Goal: Information Seeking & Learning: Learn about a topic

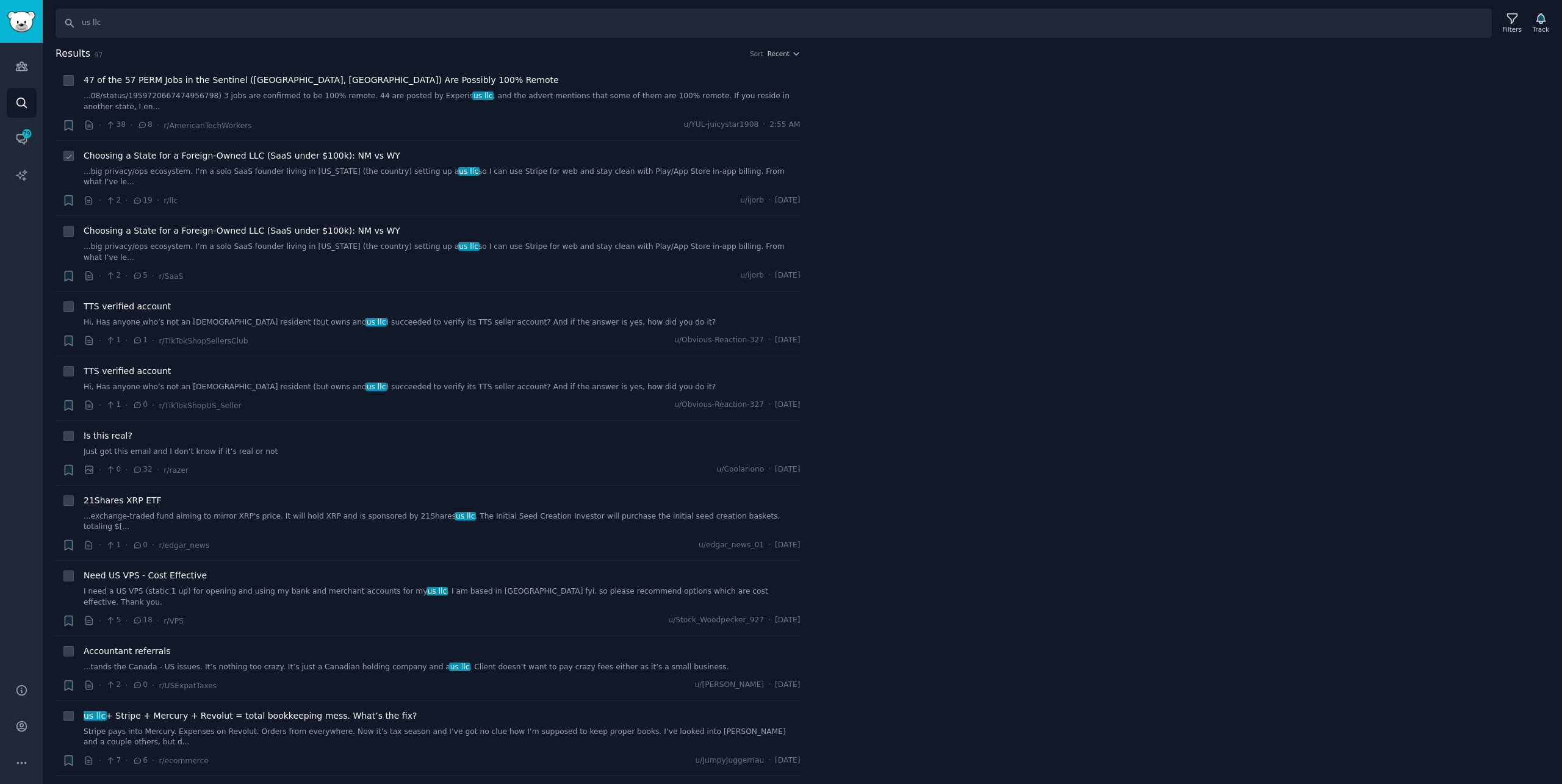
click at [233, 155] on div "Choosing a State for a Foreign-Owned LLC (SaaS under $100k): NM vs WY ...big pr…" at bounding box center [442, 169] width 717 height 38
click at [236, 166] on div "Choosing a State for a Foreign-Owned LLC (SaaS under $100k): NM vs WY ...big pr…" at bounding box center [442, 178] width 717 height 58
click at [257, 150] on span "Choosing a State for a Foreign-Owned LLC (SaaS under $100k): NM vs WY" at bounding box center [242, 155] width 317 height 13
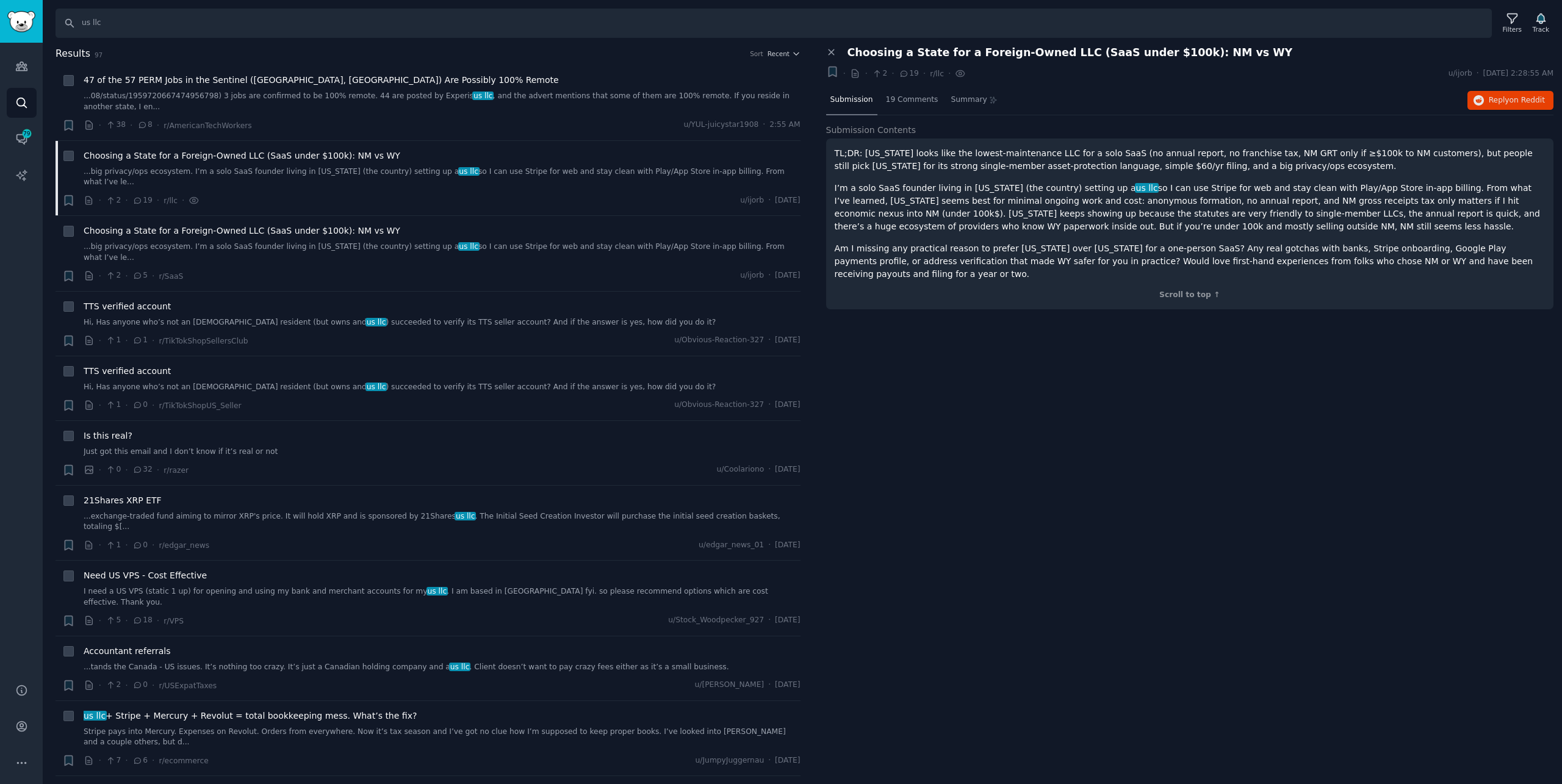
click at [1514, 359] on div "Close panel Choosing a State for a Foreign-Owned LLC (SaaS under $100k): NM vs …" at bounding box center [1190, 415] width 745 height 738
click at [308, 225] on span "Choosing a State for a Foreign-Owned LLC (SaaS under $100k): NM vs WY" at bounding box center [242, 231] width 317 height 13
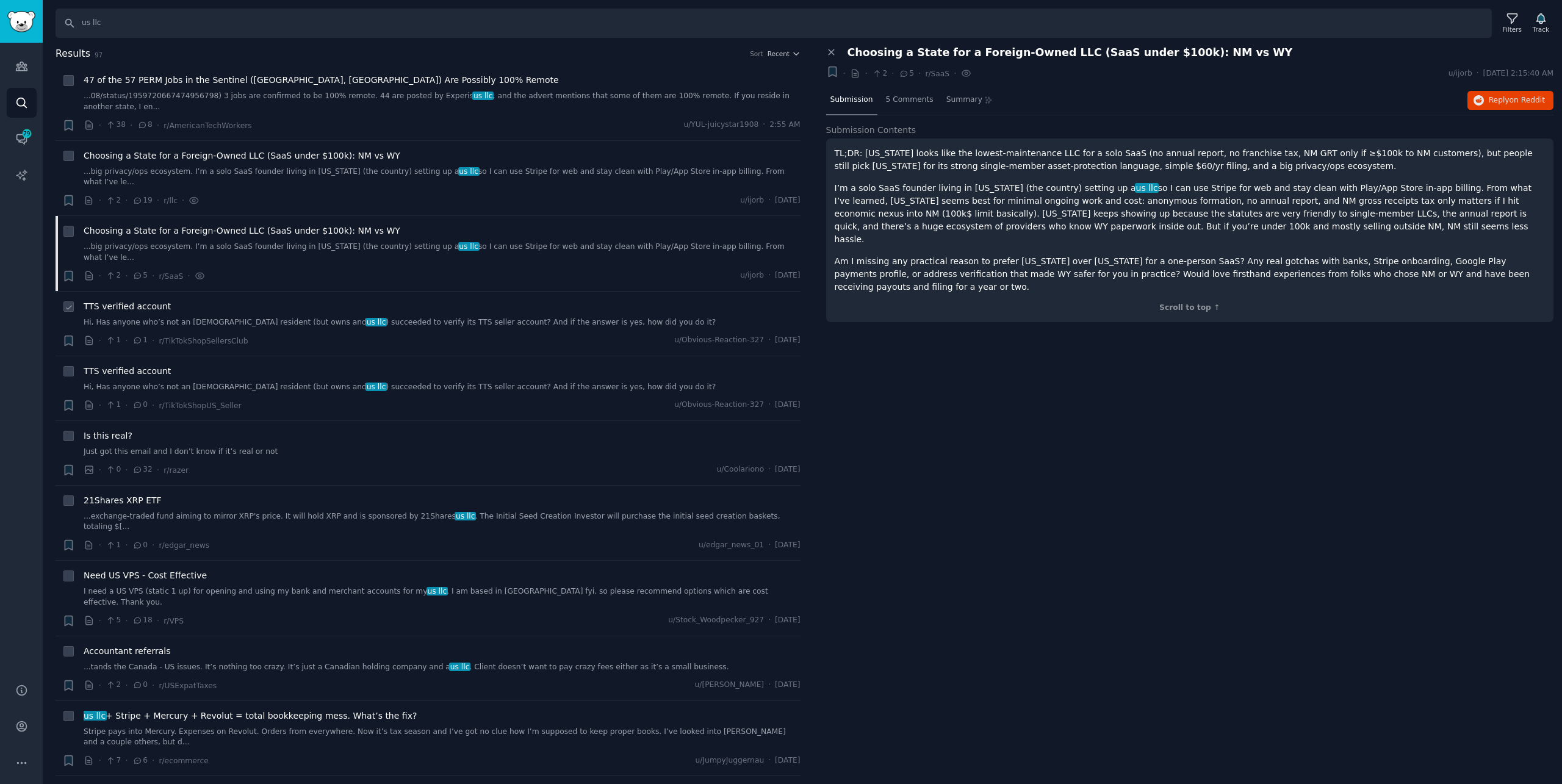
click at [304, 300] on div "TTS verified account" at bounding box center [442, 306] width 717 height 13
click at [345, 382] on link "Hi, Has anyone who’s not an [DEMOGRAPHIC_DATA] resident (but owns and us llc ) …" at bounding box center [442, 387] width 717 height 11
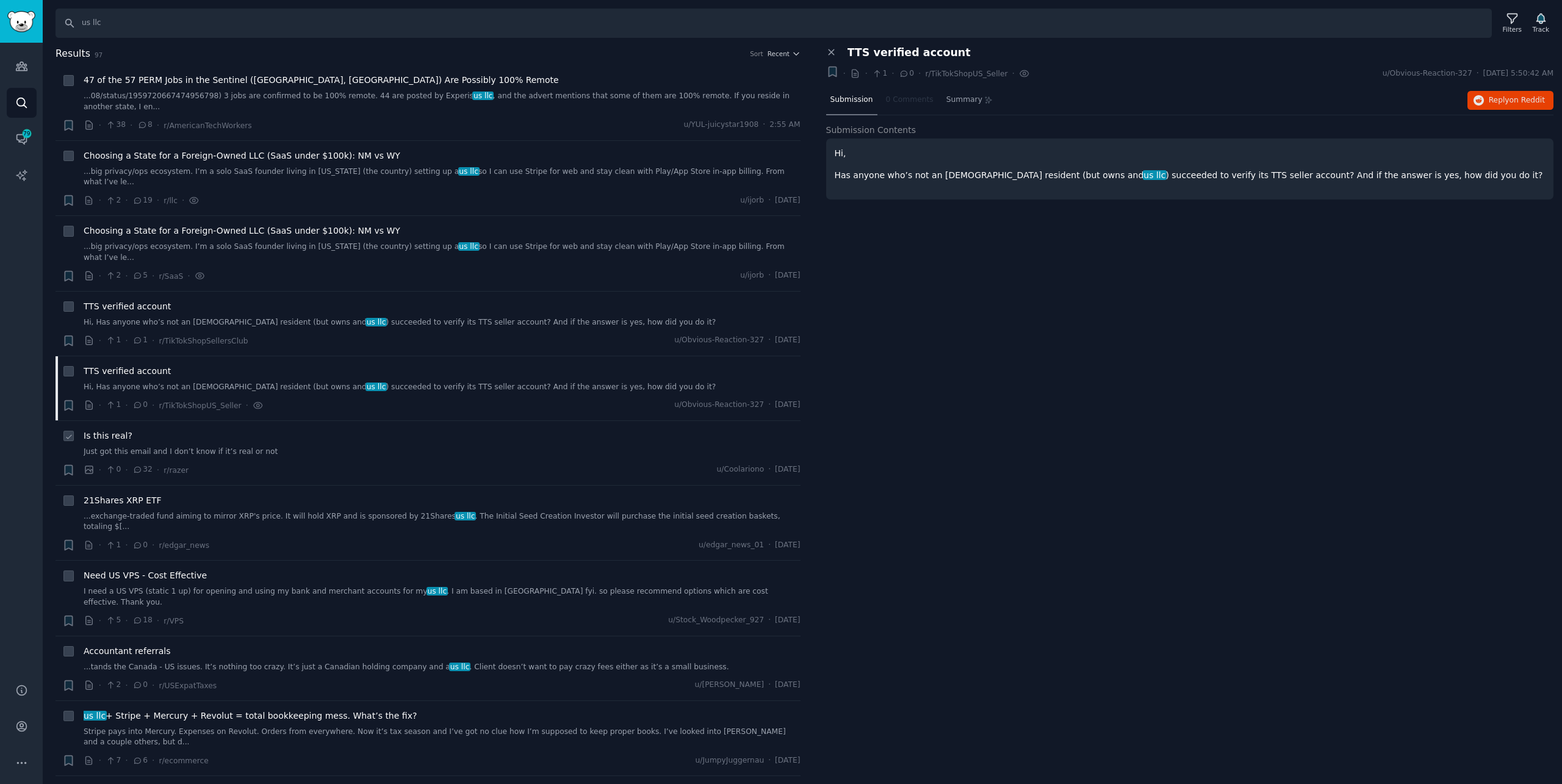
click at [369, 430] on div "Is this real? Just got this email and I don’t know if it’s real or not · 0 · 32…" at bounding box center [442, 453] width 717 height 47
click at [323, 494] on div "21Shares XRP ETF" at bounding box center [442, 500] width 717 height 13
click at [316, 494] on div "21Shares XRP ETF ...exchange-traded fund aiming to mirror XRP's price. It will …" at bounding box center [442, 522] width 717 height 58
click at [140, 494] on span "21Shares XRP ETF" at bounding box center [122, 500] width 78 height 13
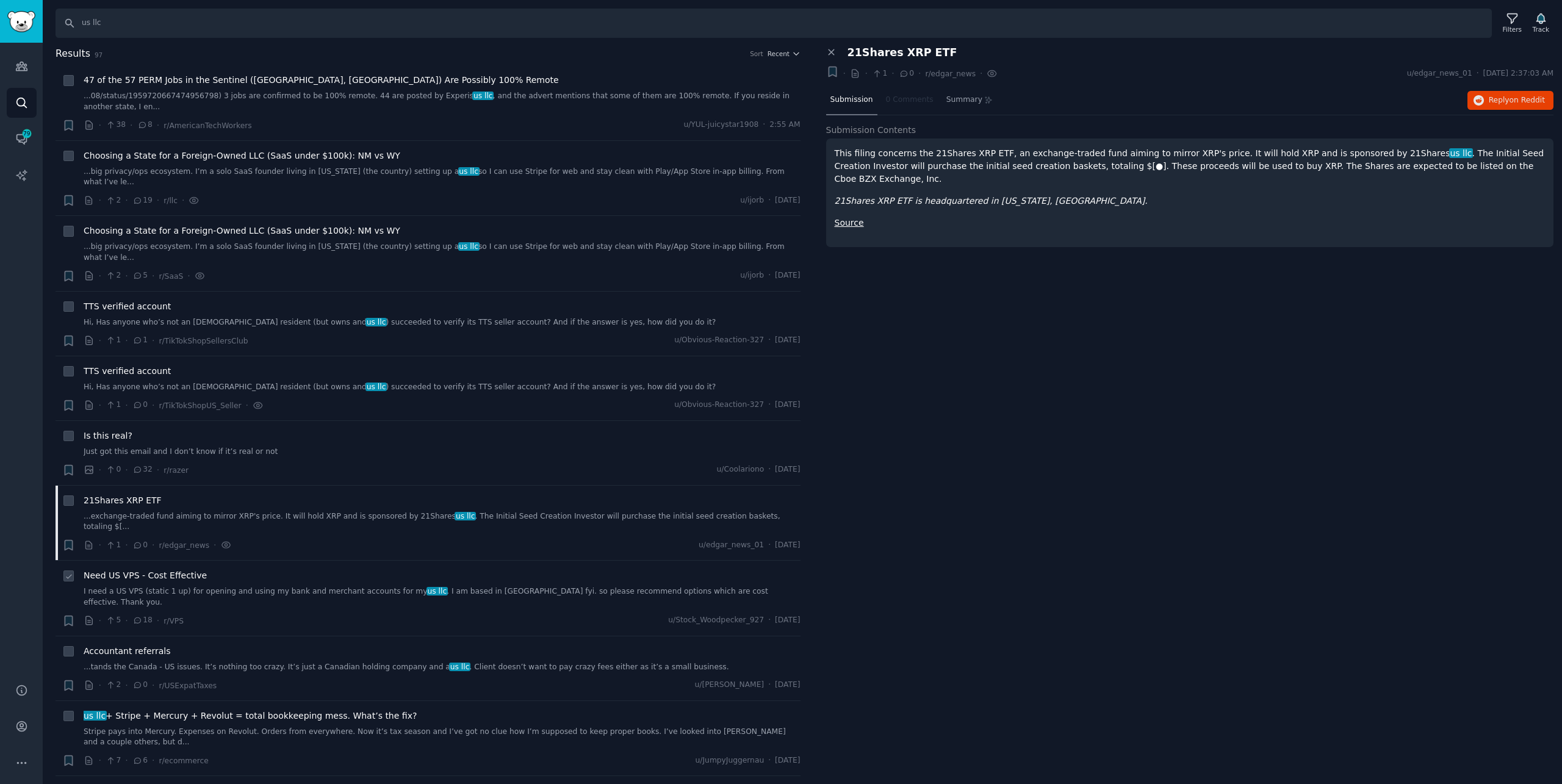
click at [163, 586] on link "I need a US VPS (static 1 up) for opening and using my bank and merchant accoun…" at bounding box center [442, 597] width 717 height 22
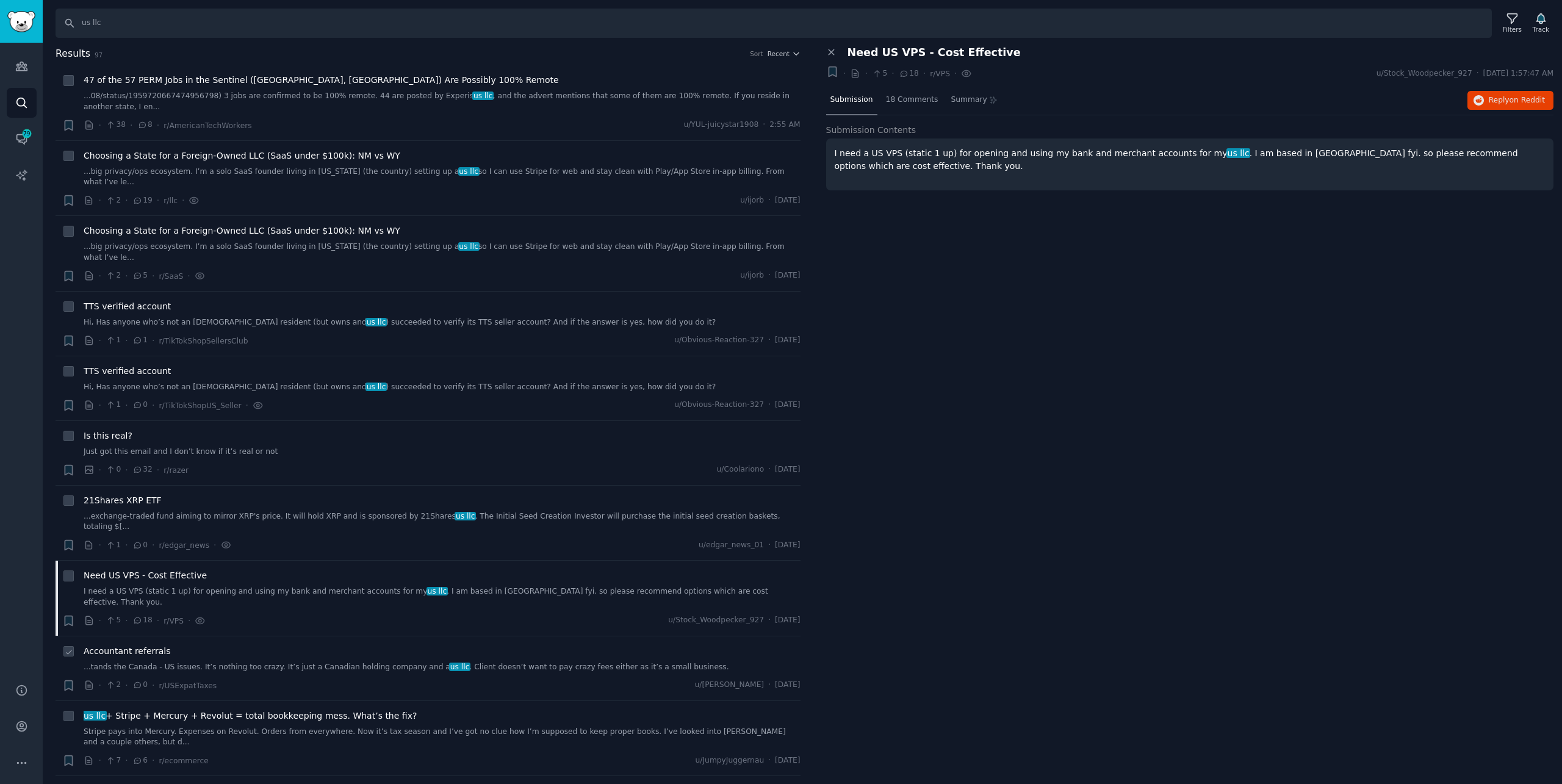
click at [191, 644] on div "Accountant referrals ...tands the Canada - US issues. It’s nothing too crazy. I…" at bounding box center [442, 668] width 717 height 47
click at [191, 662] on link "...tands the Canada - US issues. It’s nothing too crazy. It’s just a Canadian h…" at bounding box center [442, 667] width 717 height 11
click at [279, 726] on link "Stripe pays into Mercury. Expenses on Revolut. Orders from everywhere. Now it’s…" at bounding box center [442, 737] width 717 height 22
